Goal: Information Seeking & Learning: Learn about a topic

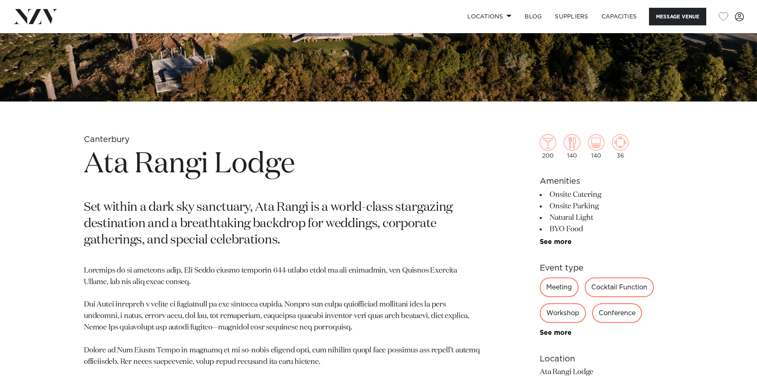
scroll to position [327, 0]
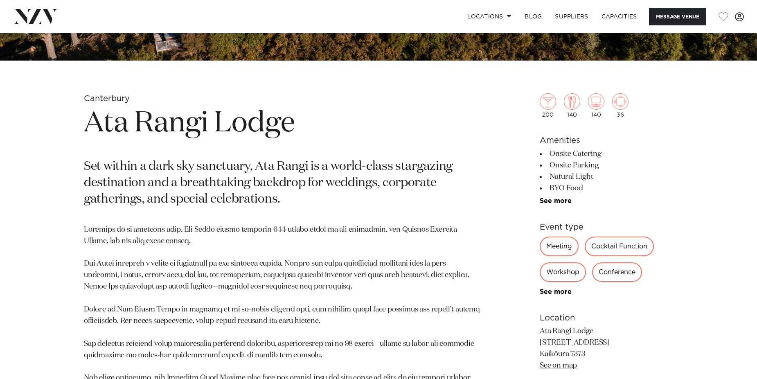
click at [553, 329] on p "Ata Rangi Lodge [STREET_ADDRESS] Kaikōura 7373 See on map" at bounding box center [606, 349] width 133 height 46
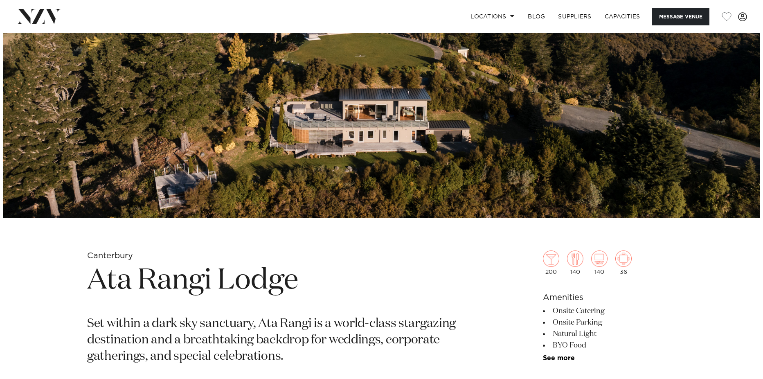
scroll to position [82, 0]
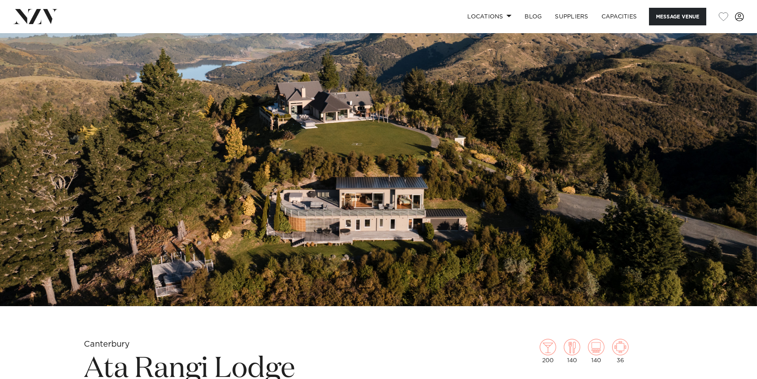
click at [542, 250] on img at bounding box center [378, 128] width 757 height 355
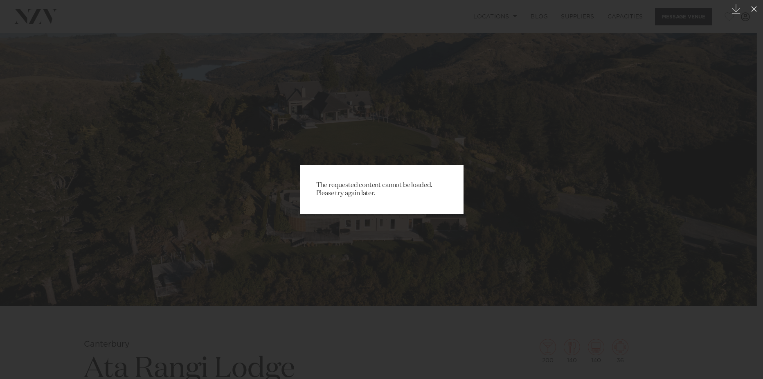
click at [347, 178] on div "The requested content cannot be loaded. Please try again later." at bounding box center [382, 189] width 164 height 49
click at [417, 153] on div "The requested content cannot be loaded. Please try again later." at bounding box center [381, 189] width 763 height 379
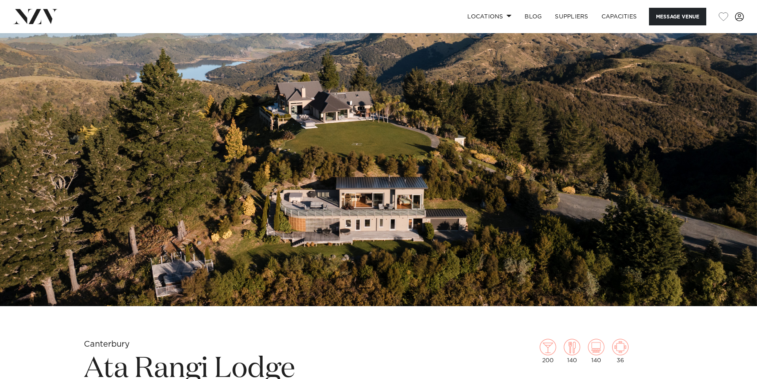
click at [599, 167] on img at bounding box center [378, 128] width 757 height 355
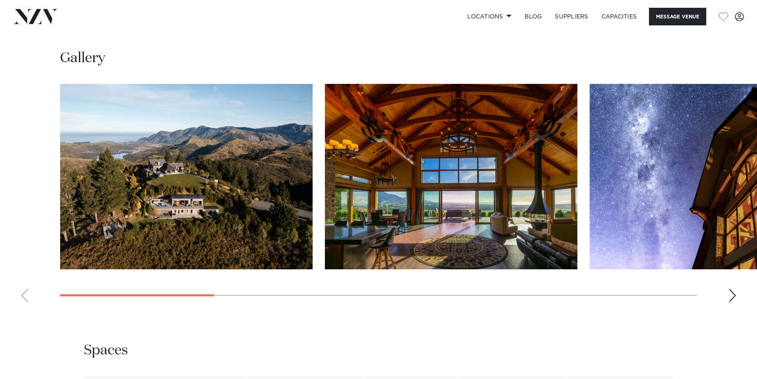
scroll to position [818, 0]
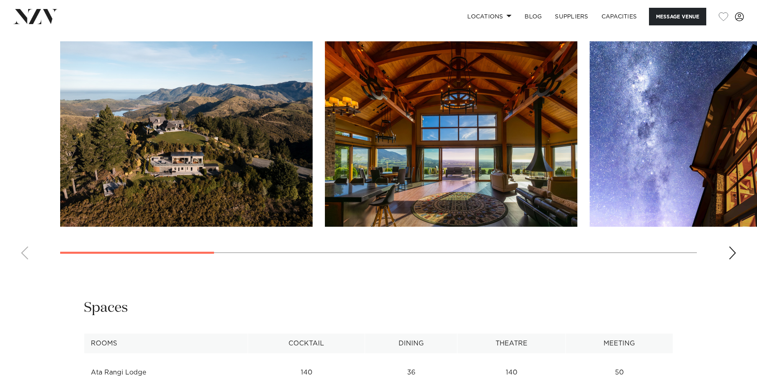
click at [134, 163] on img "1 / 10" at bounding box center [186, 133] width 252 height 185
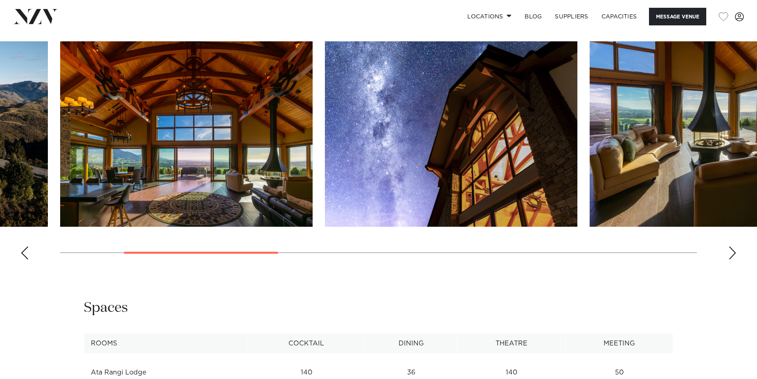
click at [325, 172] on img "3 / 10" at bounding box center [451, 133] width 252 height 185
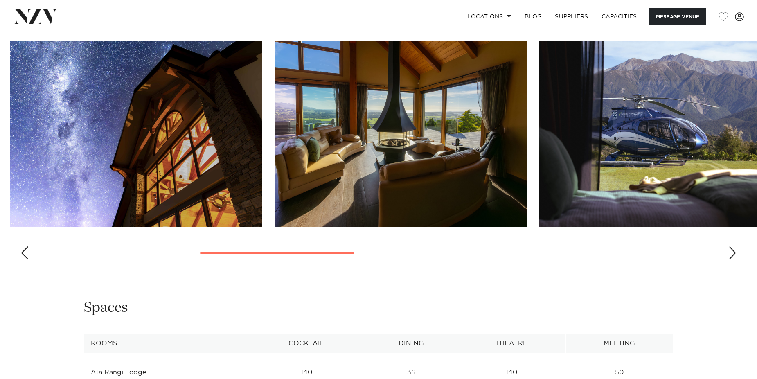
click at [275, 190] on img "4 / 10" at bounding box center [401, 133] width 252 height 185
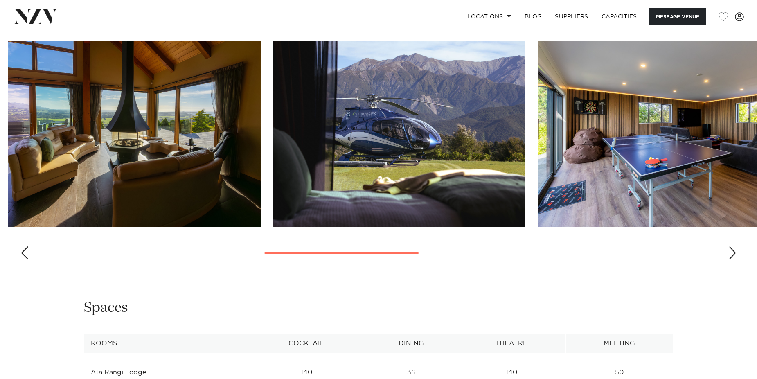
click at [273, 209] on img "5 / 10" at bounding box center [399, 133] width 252 height 185
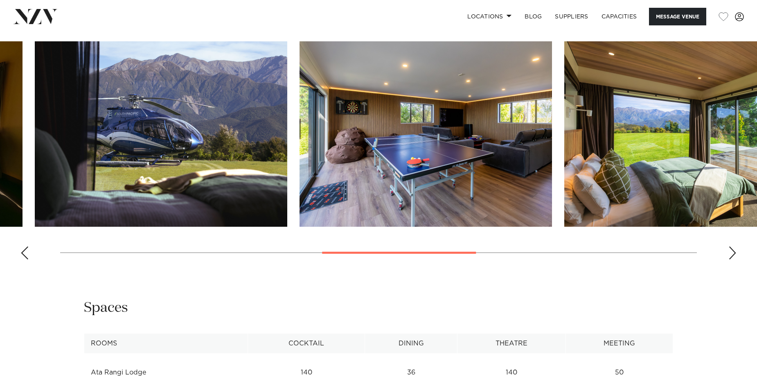
click at [360, 201] on img "6 / 10" at bounding box center [425, 133] width 252 height 185
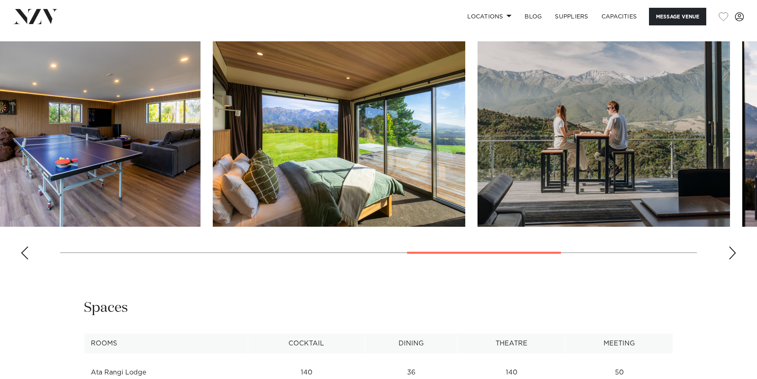
click at [424, 201] on img "7 / 10" at bounding box center [339, 133] width 252 height 185
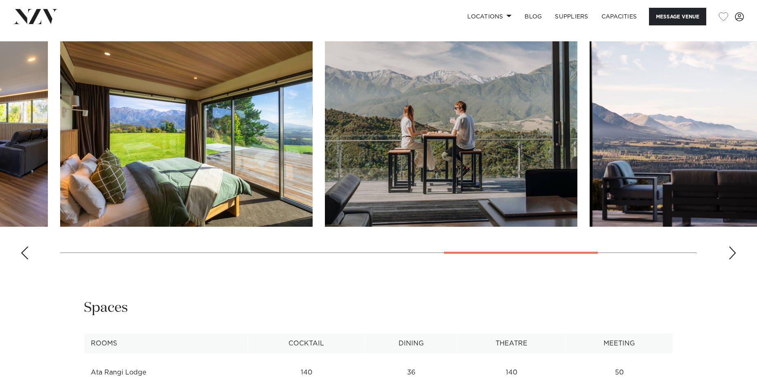
click at [412, 209] on img "8 / 10" at bounding box center [451, 133] width 252 height 185
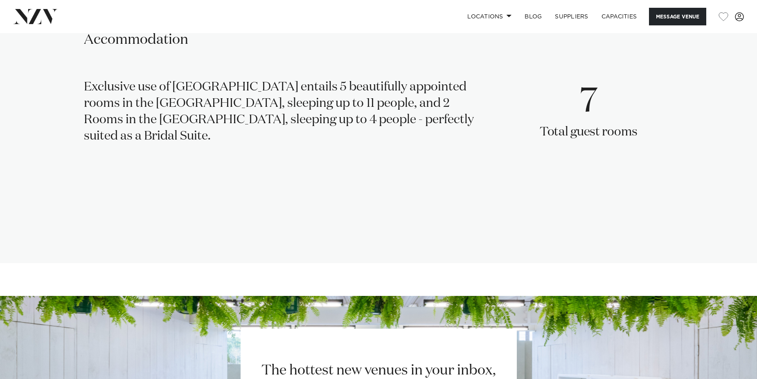
scroll to position [1186, 0]
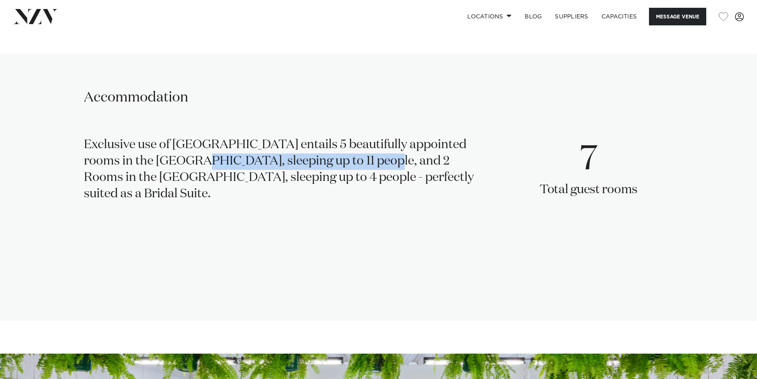
drag, startPoint x: 121, startPoint y: 154, endPoint x: 299, endPoint y: 159, distance: 178.0
click at [299, 159] on div "Exclusive use of [GEOGRAPHIC_DATA] entails 5 beautifully appointed rooms in the…" at bounding box center [283, 172] width 398 height 71
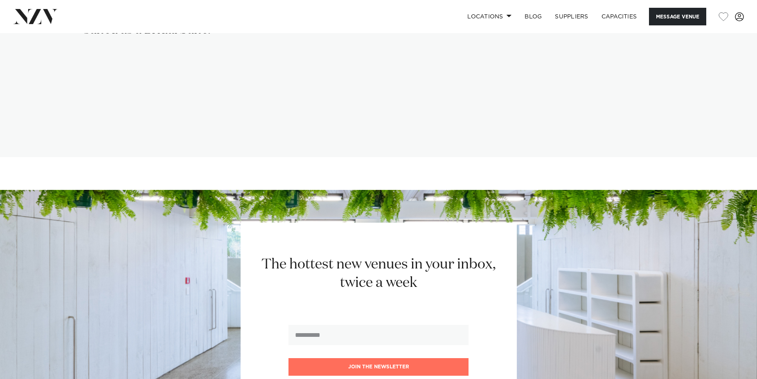
scroll to position [1619, 0]
